Goal: Navigation & Orientation: Find specific page/section

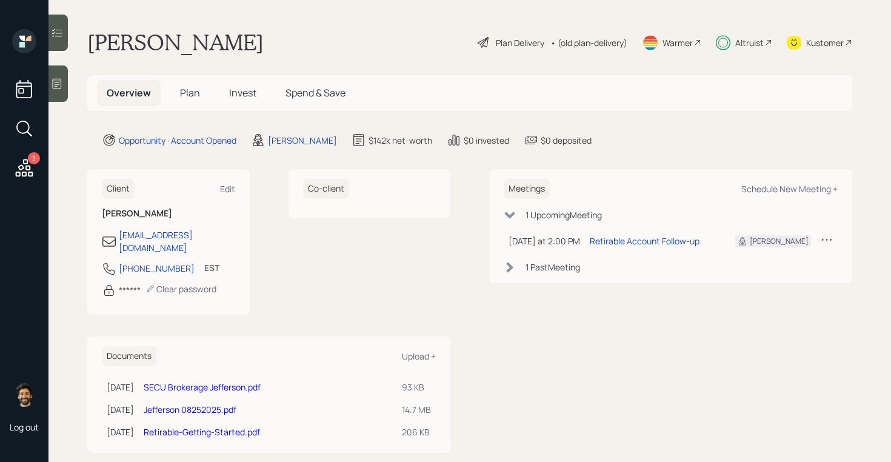
click at [191, 96] on span "Plan" at bounding box center [190, 92] width 20 height 13
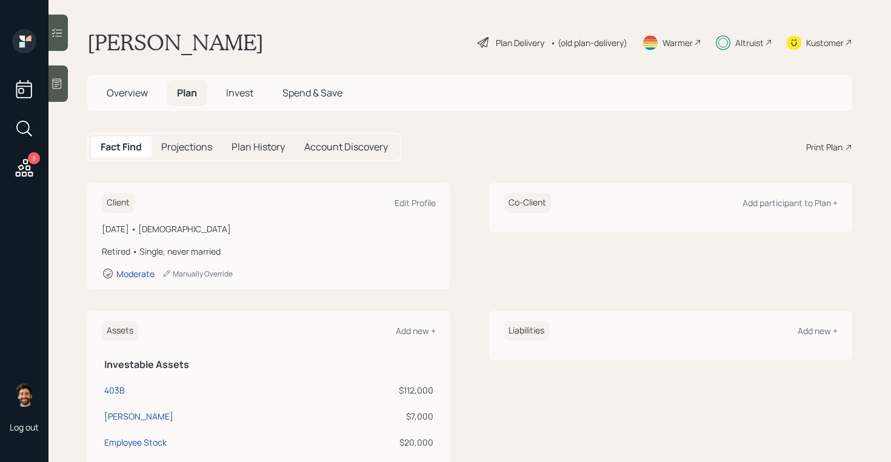
click at [249, 93] on span "Invest" at bounding box center [239, 92] width 27 height 13
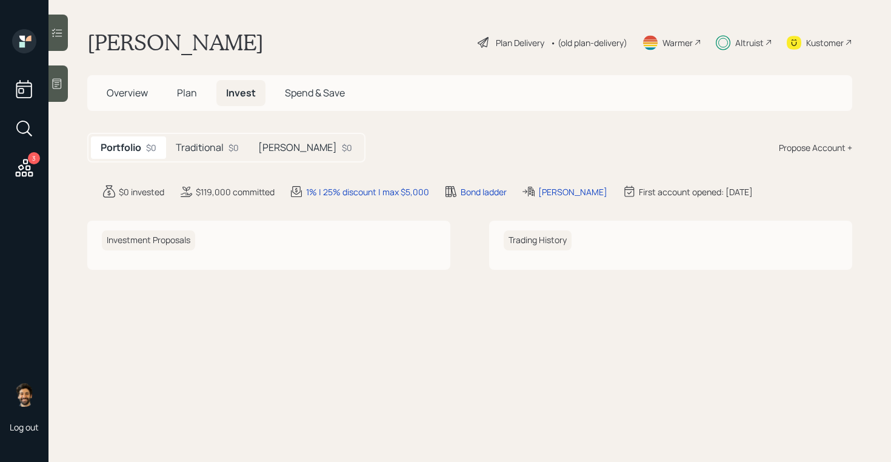
click at [230, 144] on div "$0" at bounding box center [233, 147] width 10 height 13
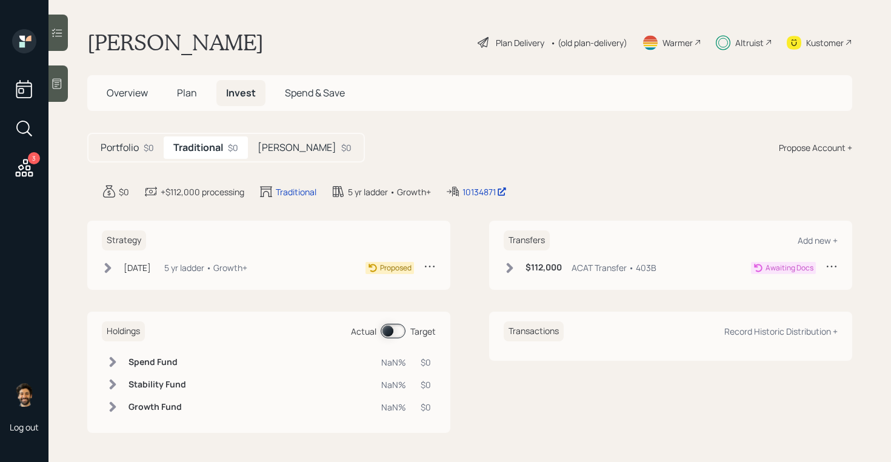
click at [341, 144] on div "$0" at bounding box center [346, 147] width 10 height 13
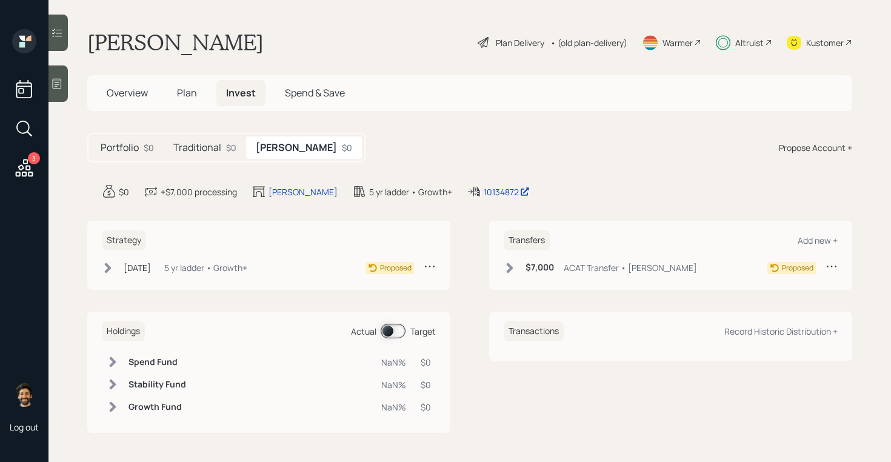
click at [215, 150] on h5 "Traditional" at bounding box center [197, 148] width 48 height 12
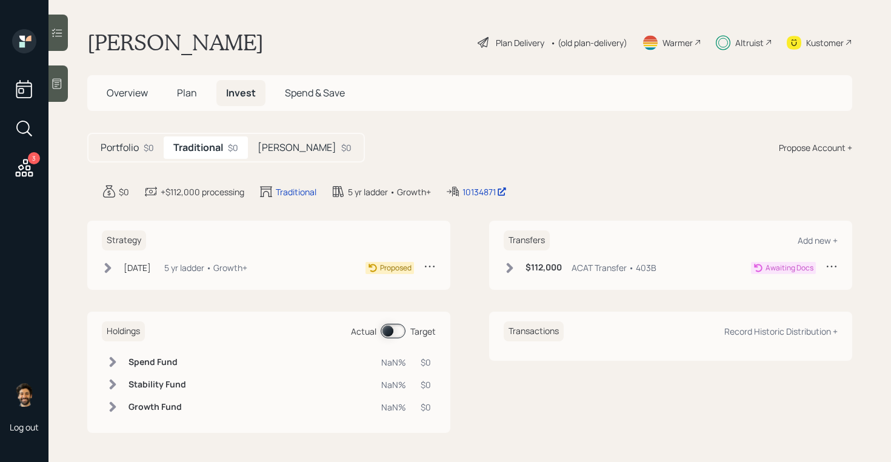
click at [128, 94] on span "Overview" at bounding box center [127, 92] width 41 height 13
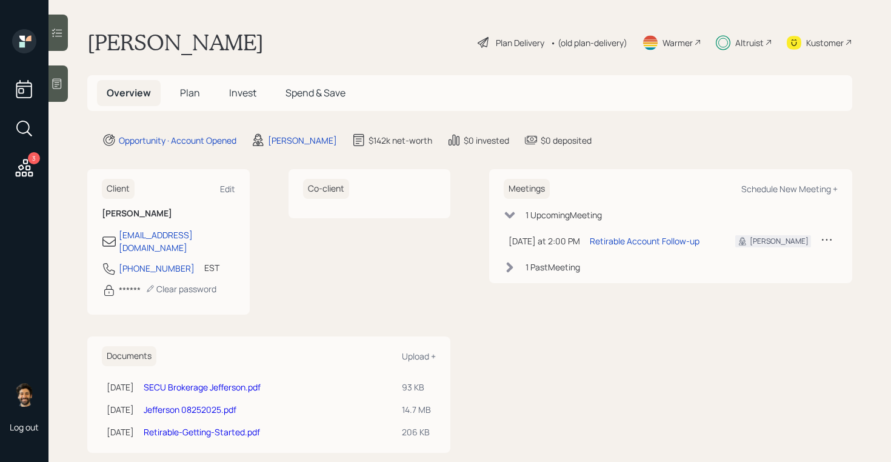
scroll to position [8, 0]
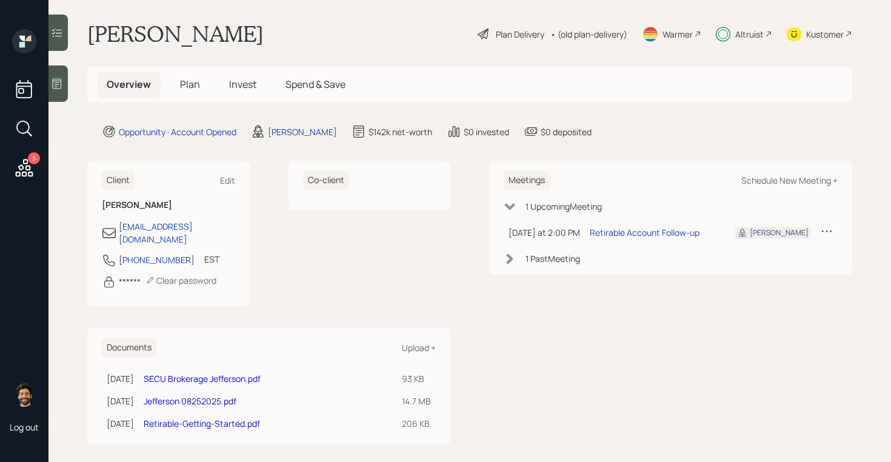
click at [201, 373] on link "SECU Brokerage Jefferson.pdf" at bounding box center [202, 379] width 117 height 12
